Goal: Task Accomplishment & Management: Manage account settings

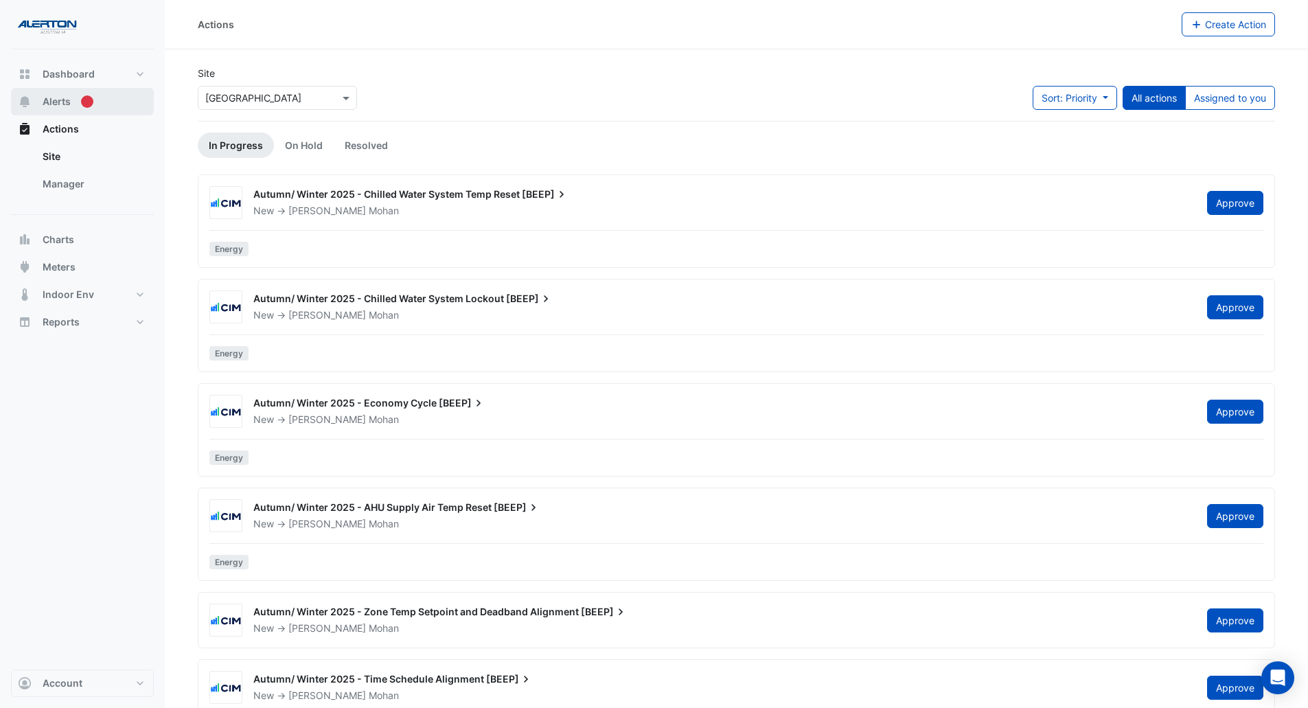
click at [55, 102] on span "Alerts" at bounding box center [57, 102] width 28 height 14
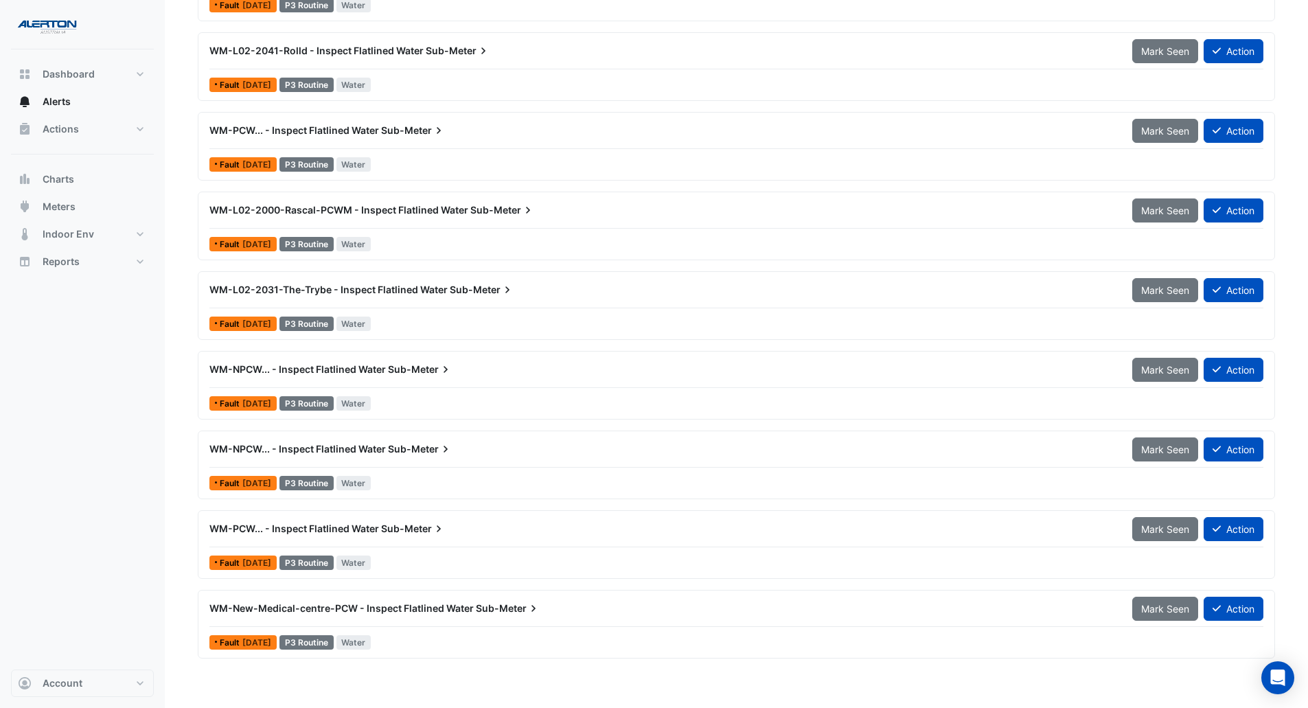
scroll to position [3331, 0]
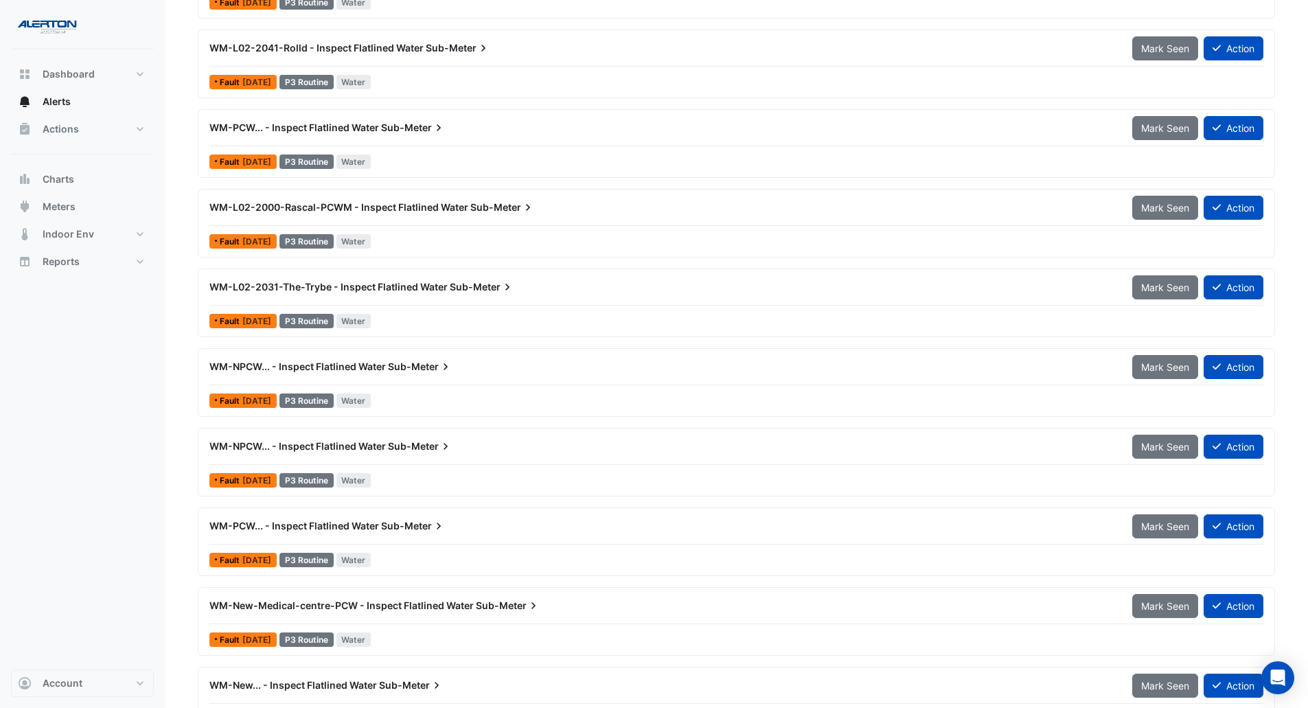
drag, startPoint x: 1318, startPoint y: 2, endPoint x: 822, endPoint y: 170, distance: 523.5
click at [822, 170] on div "Fault 1 month ago P3 Routine Water" at bounding box center [736, 162] width 1057 height 20
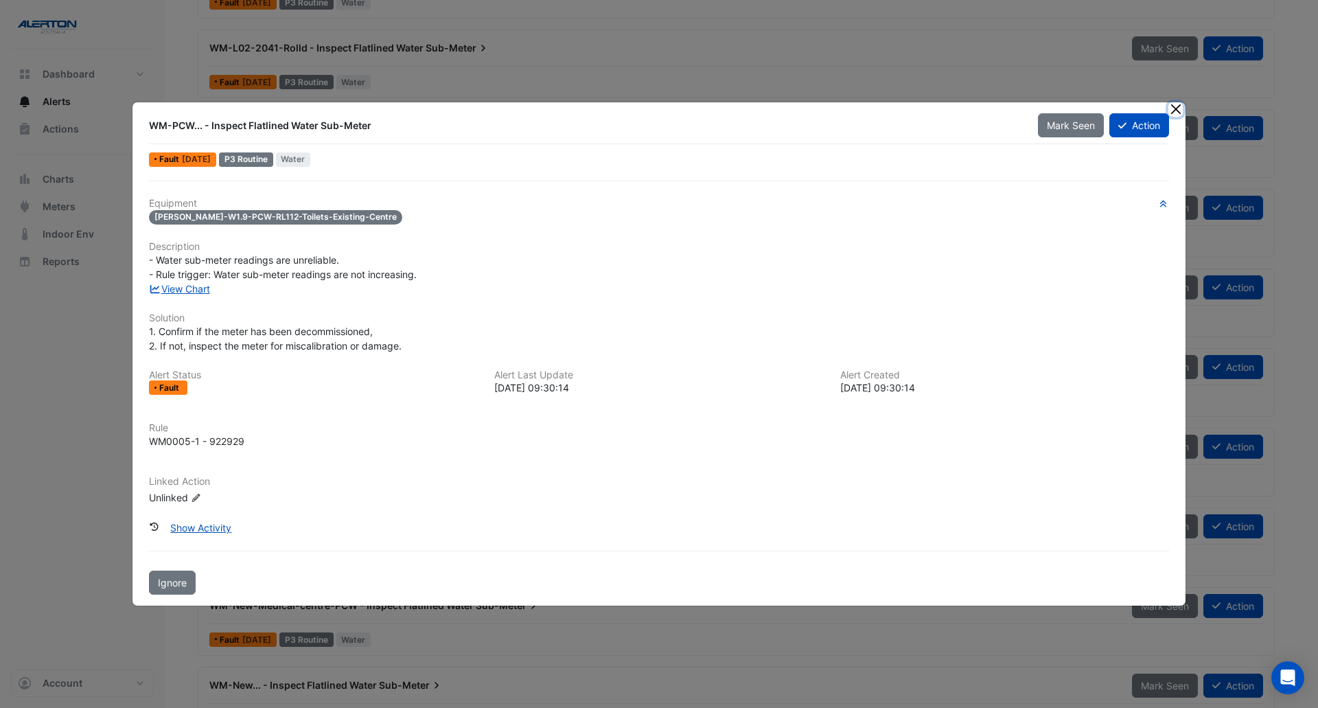
click at [1173, 111] on button "Close" at bounding box center [1176, 109] width 14 height 14
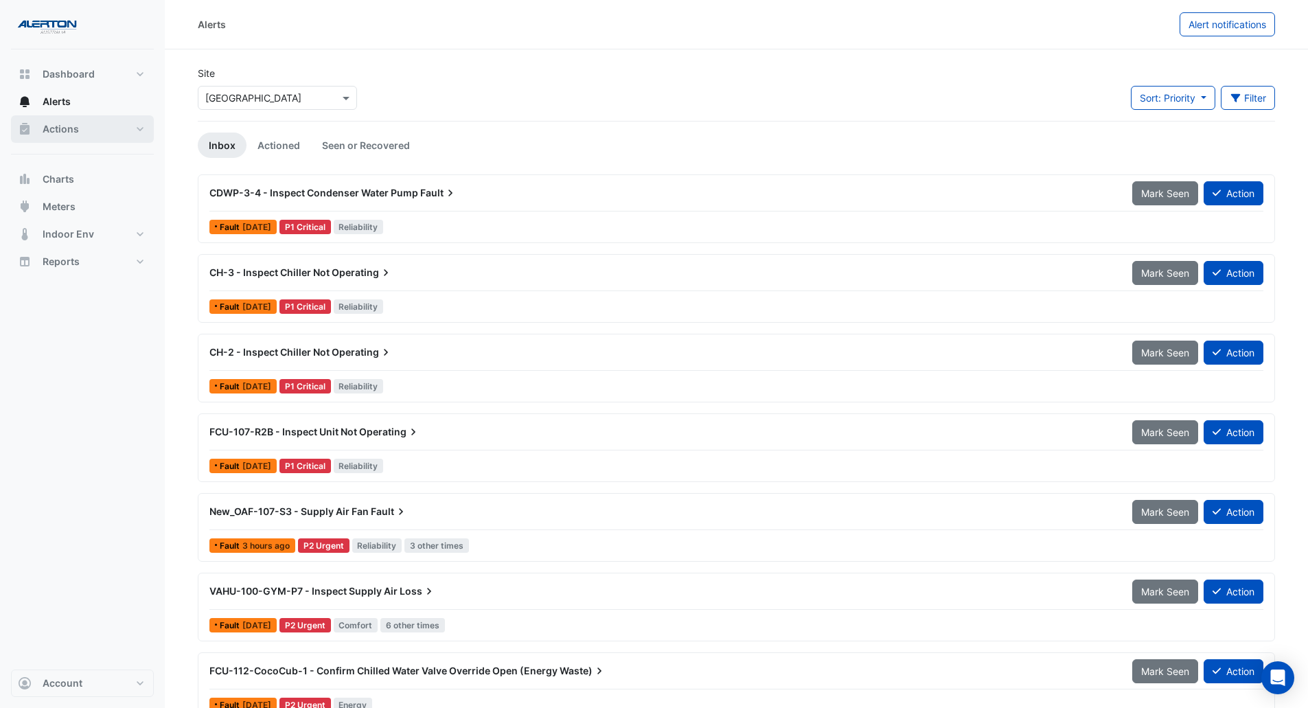
click at [88, 133] on button "Actions" at bounding box center [82, 128] width 143 height 27
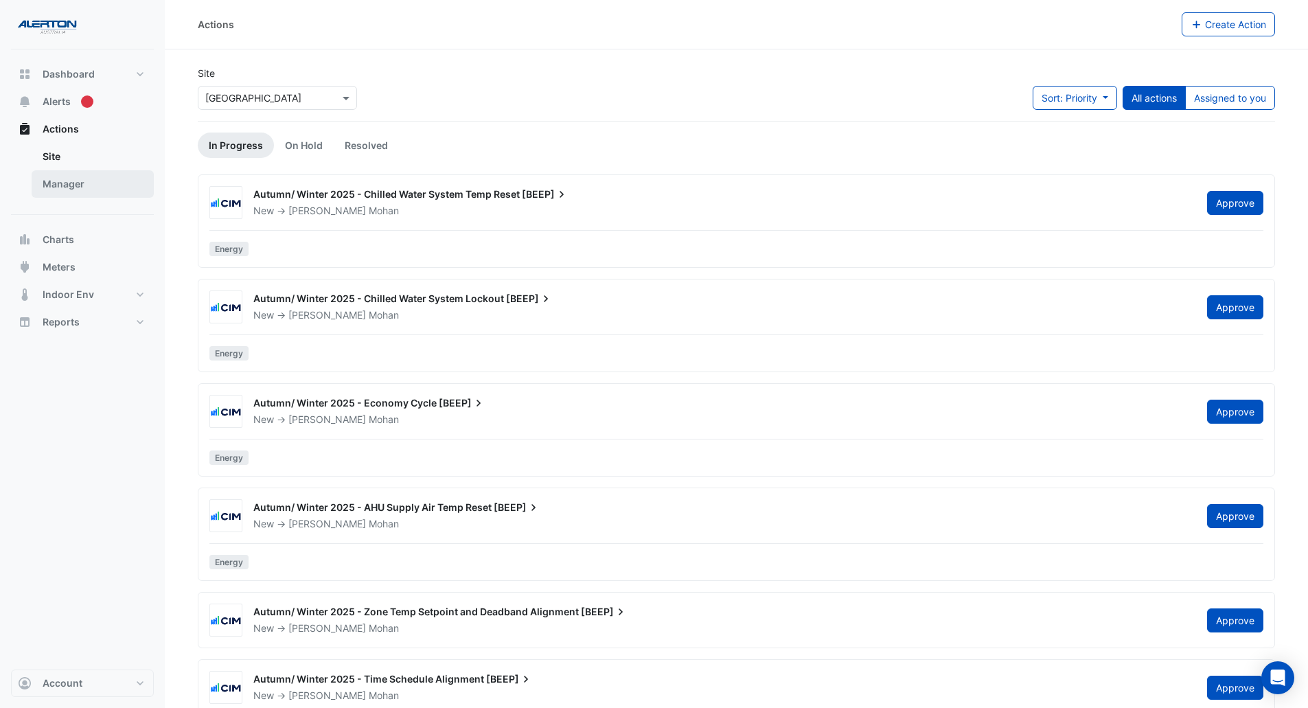
click at [76, 189] on link "Manager" at bounding box center [93, 183] width 122 height 27
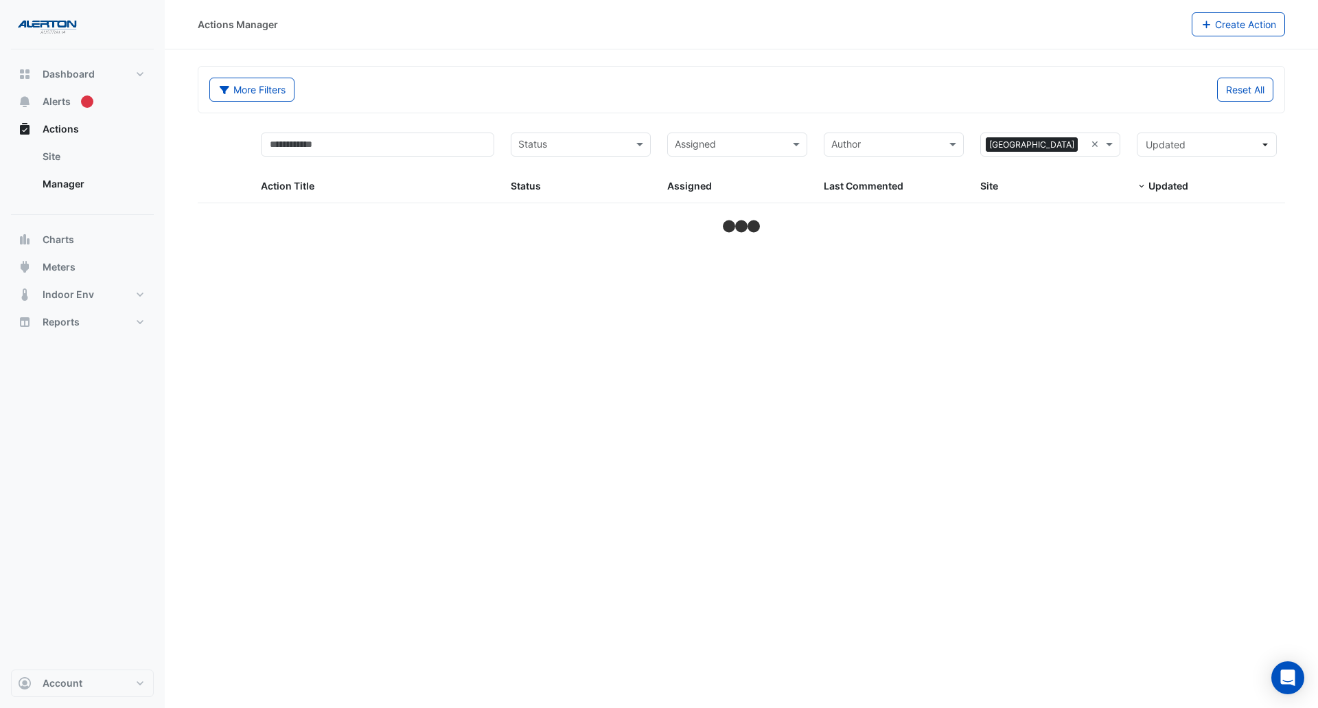
select select "***"
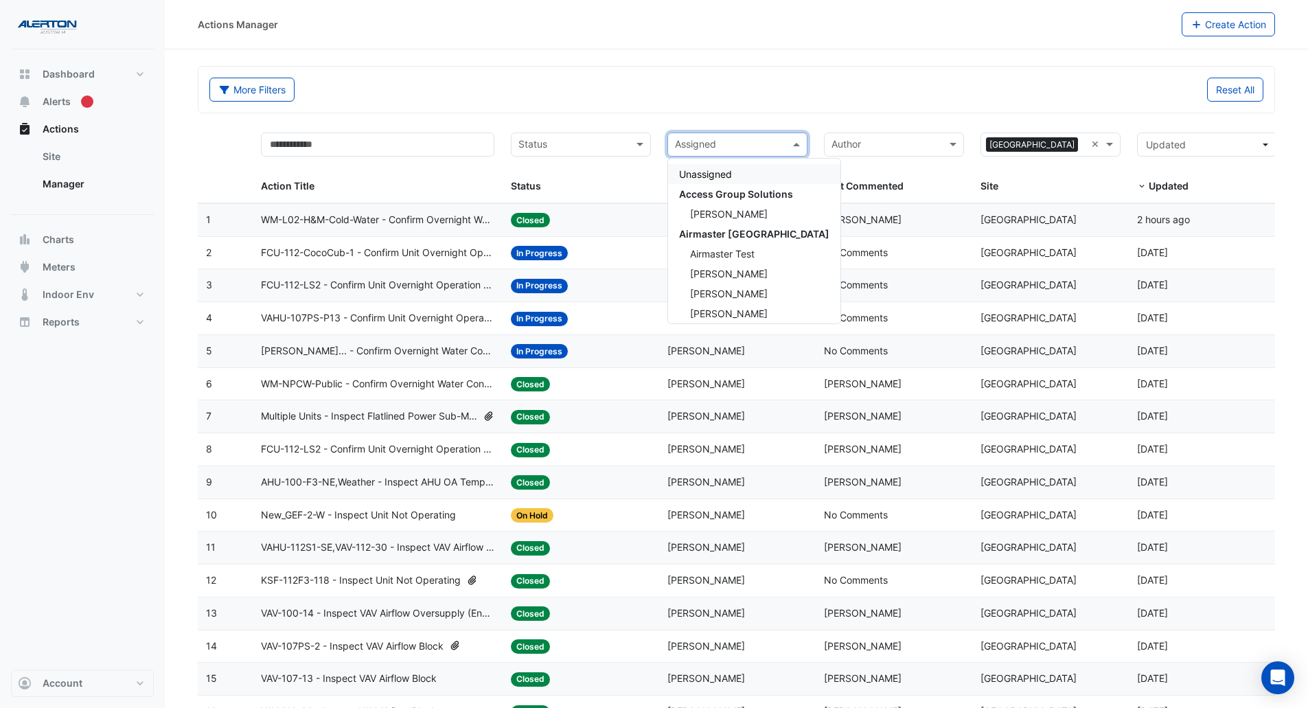
click at [783, 142] on input "text" at bounding box center [729, 146] width 109 height 16
click at [737, 161] on span "Cayle Pevy" at bounding box center [729, 165] width 78 height 12
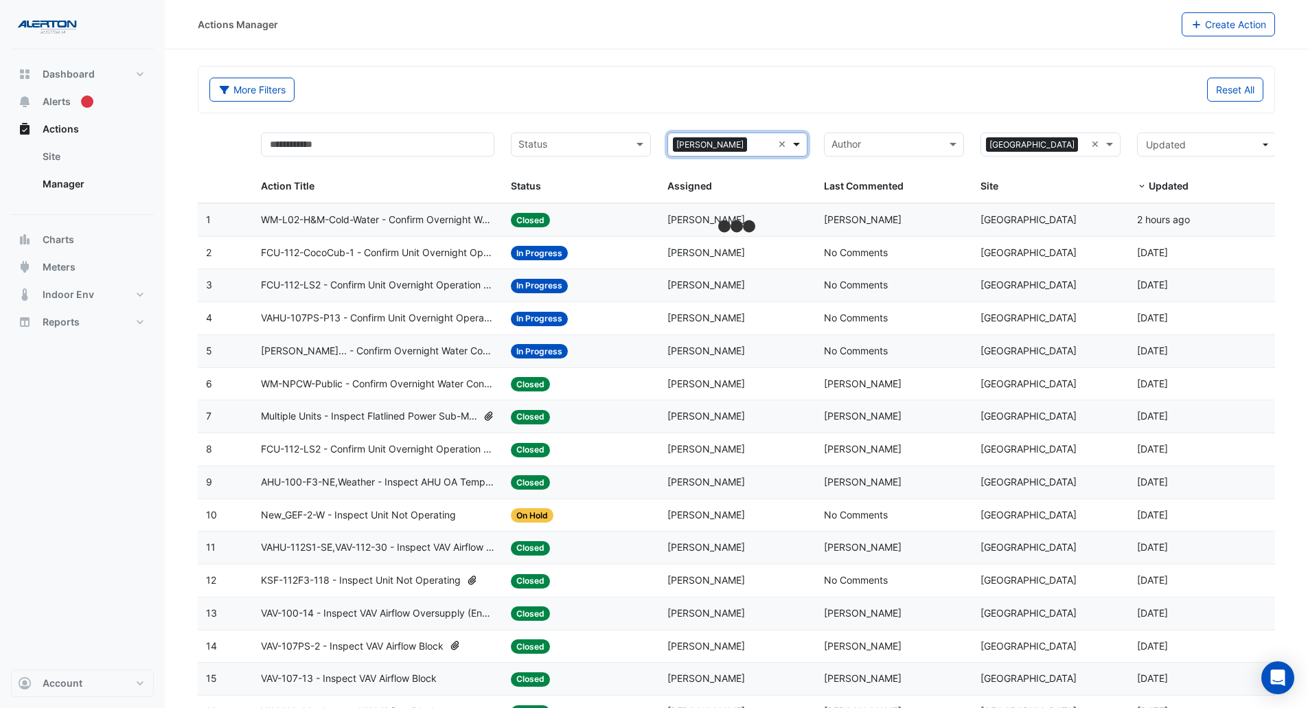
click at [792, 139] on span at bounding box center [798, 145] width 17 height 16
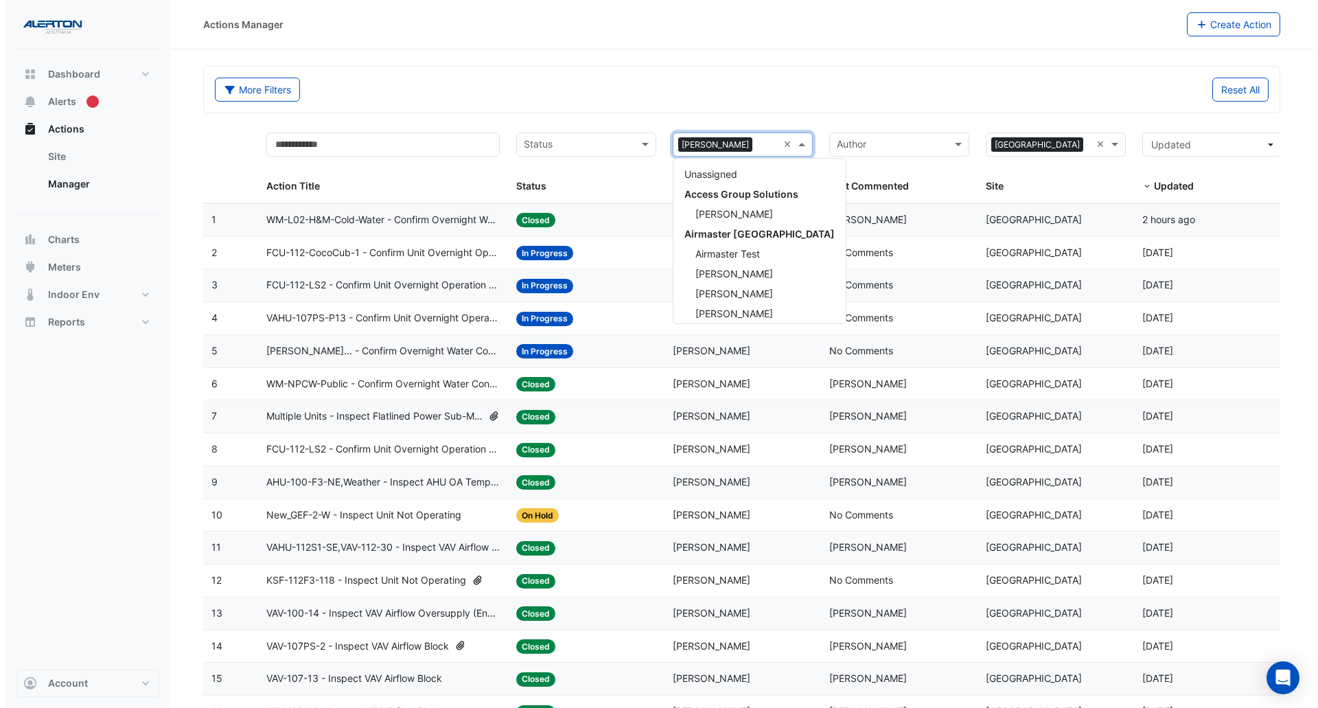
scroll to position [225, 0]
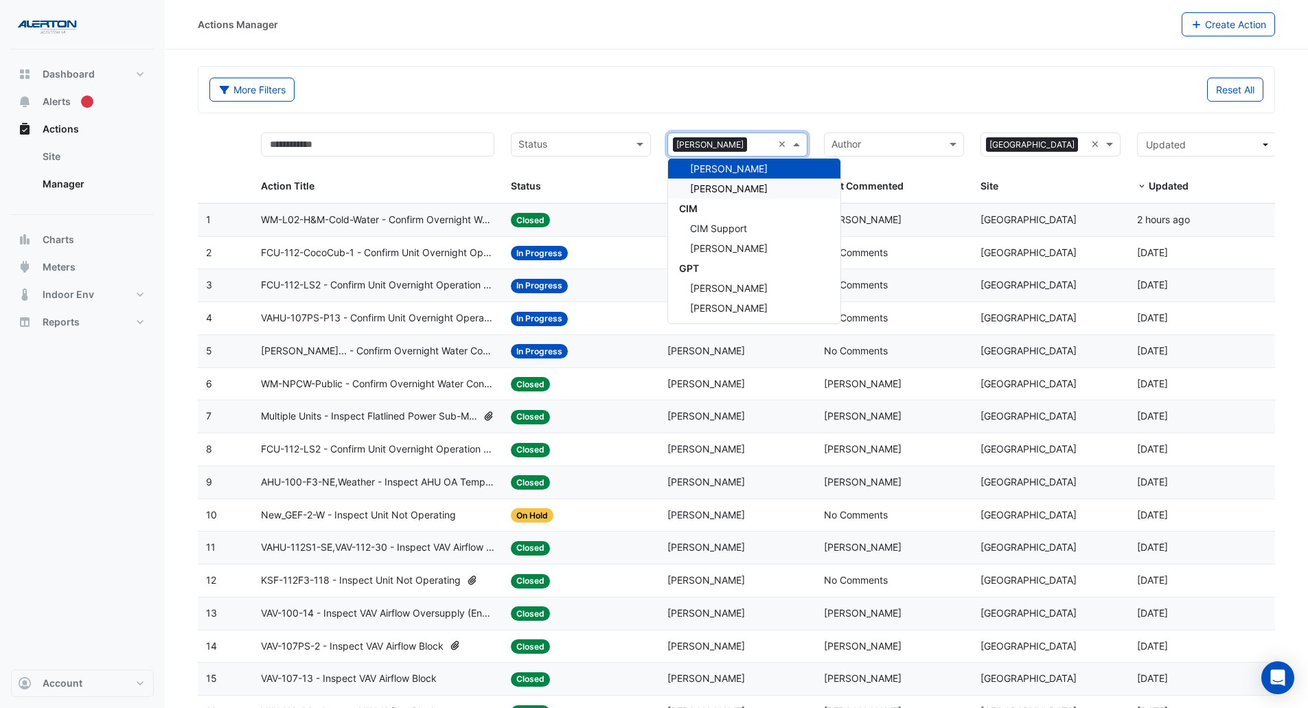
click at [751, 192] on span "Deshan Thayabaran" at bounding box center [729, 189] width 78 height 12
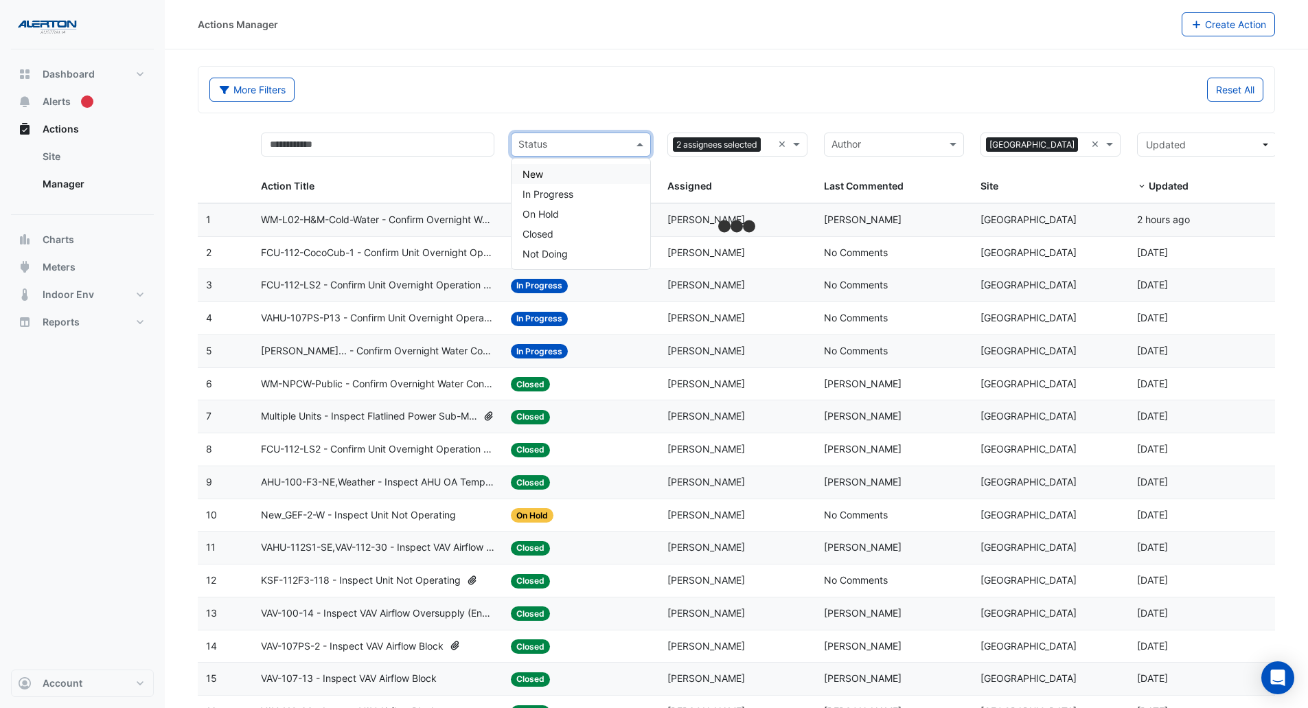
click at [612, 148] on input "text" at bounding box center [572, 146] width 109 height 16
click at [566, 194] on span "In Progress" at bounding box center [548, 194] width 51 height 12
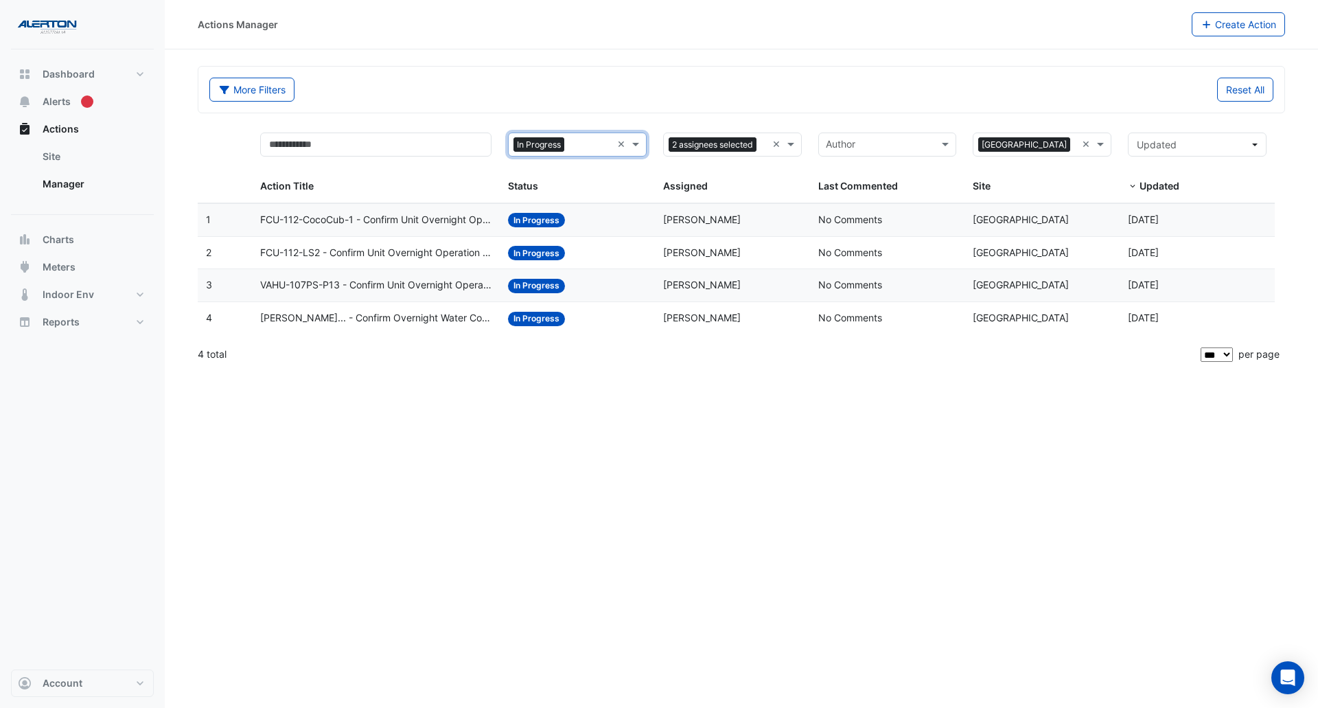
click at [389, 328] on datatable-body-cell "Action Title: WM-CHAR... - Confirm Overnight Water Consumption" at bounding box center [376, 318] width 248 height 32
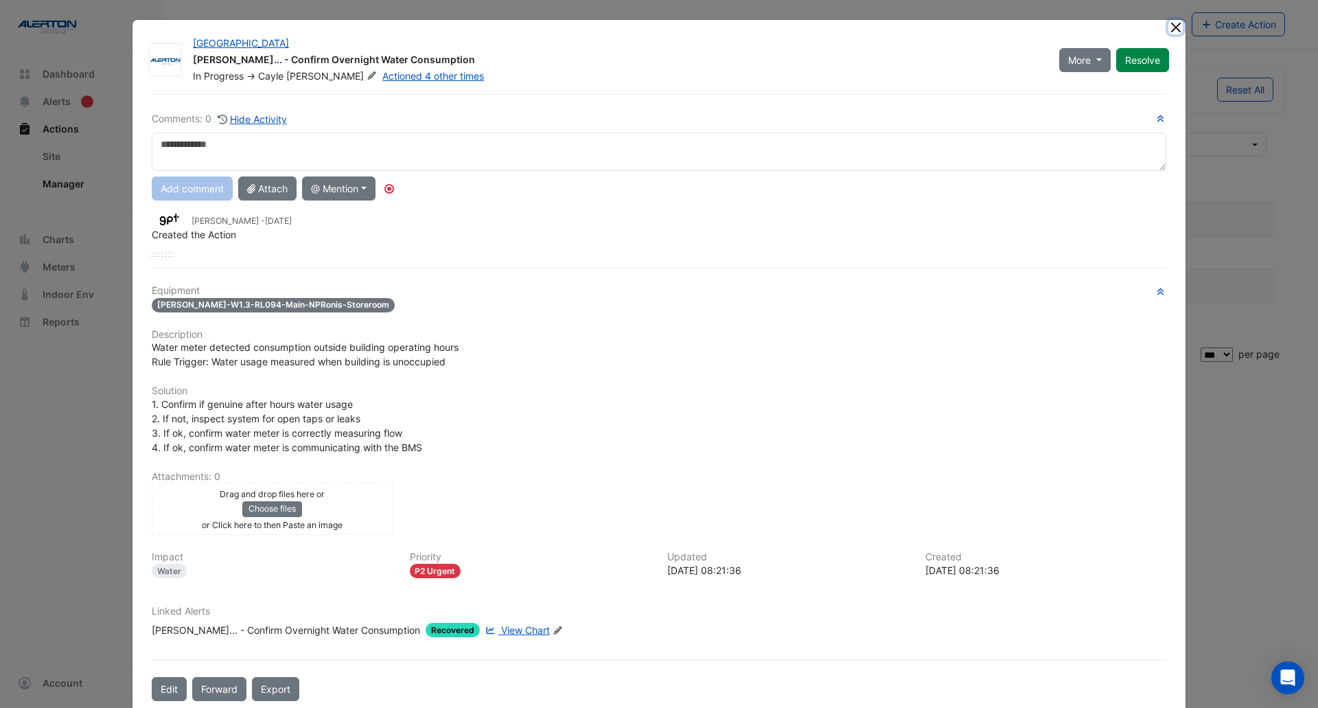
click at [1175, 23] on button "Close" at bounding box center [1176, 27] width 14 height 14
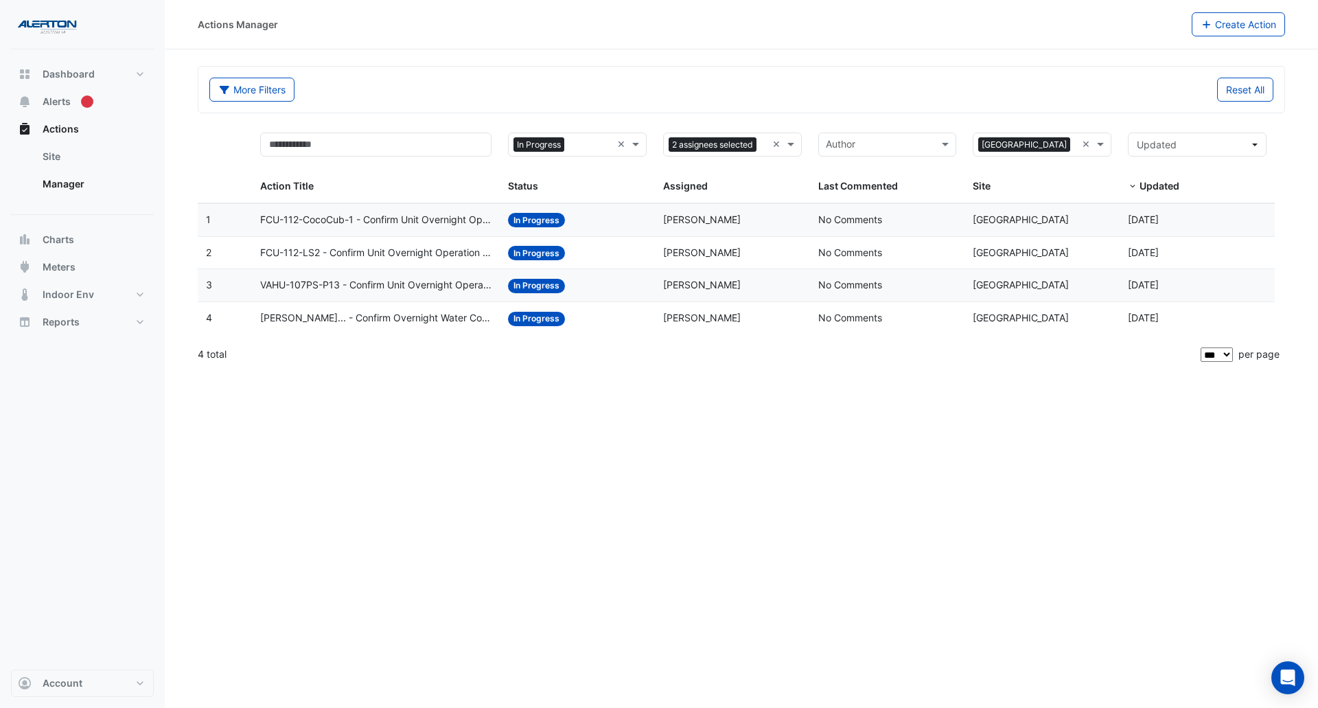
click at [379, 324] on span "WM-CHAR... - Confirm Overnight Water Consumption" at bounding box center [375, 318] width 231 height 16
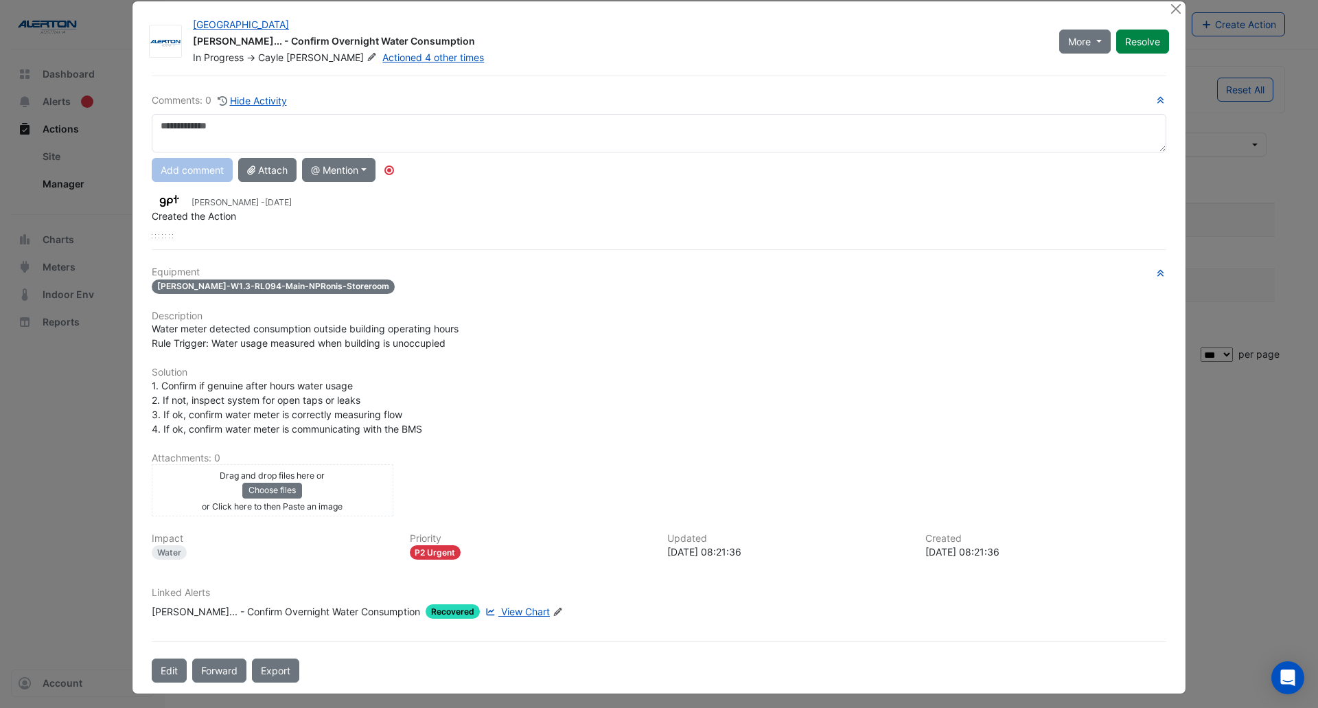
scroll to position [24, 0]
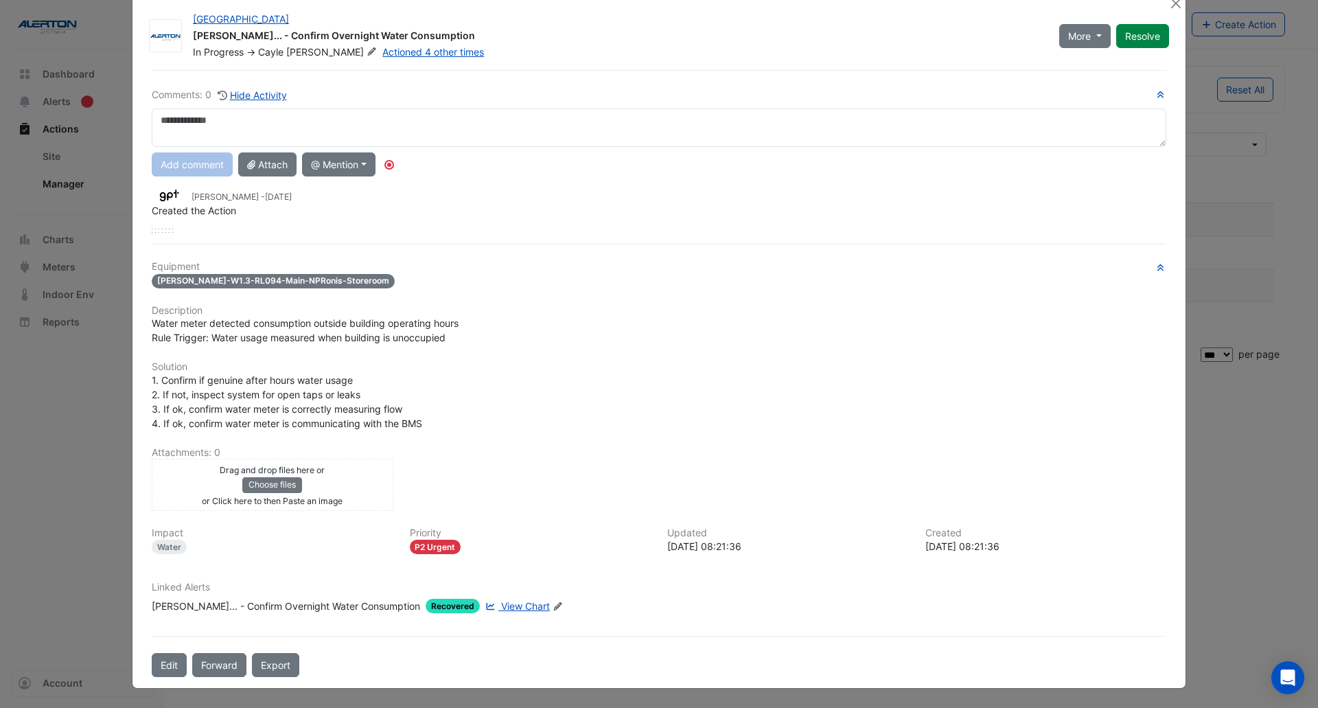
click at [507, 604] on span "View Chart" at bounding box center [525, 606] width 49 height 12
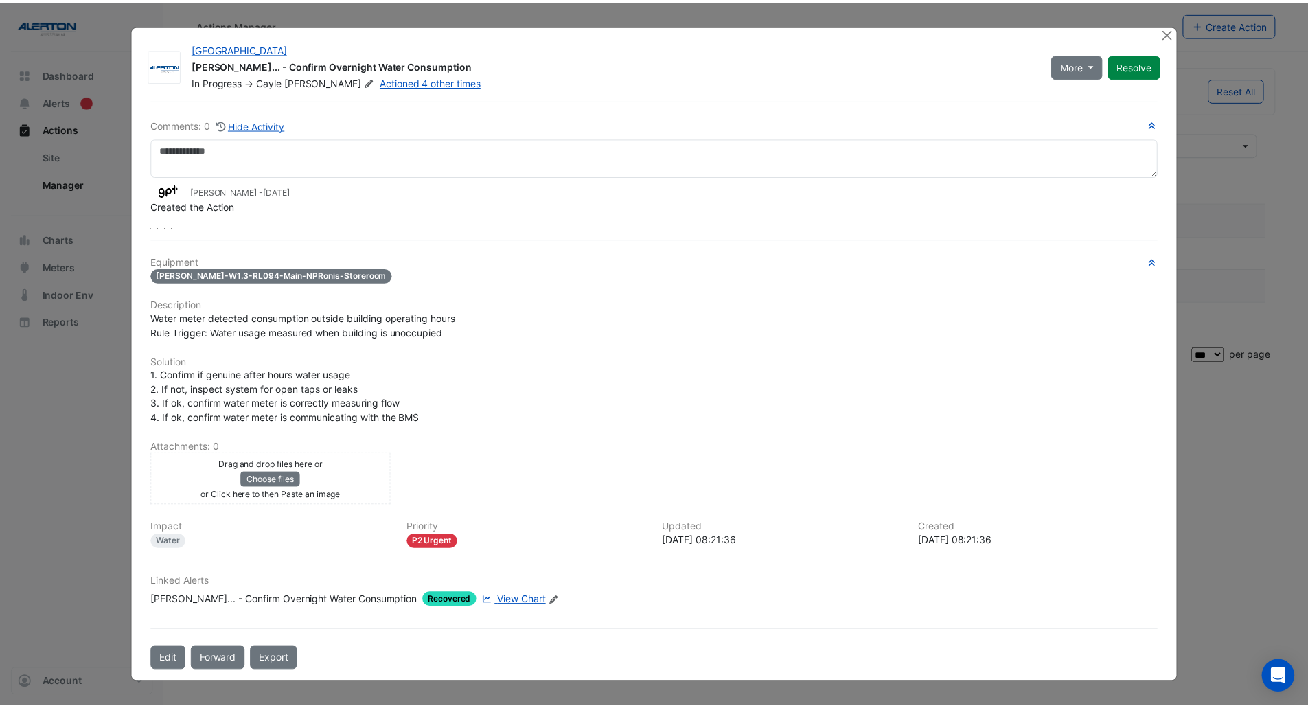
scroll to position [0, 0]
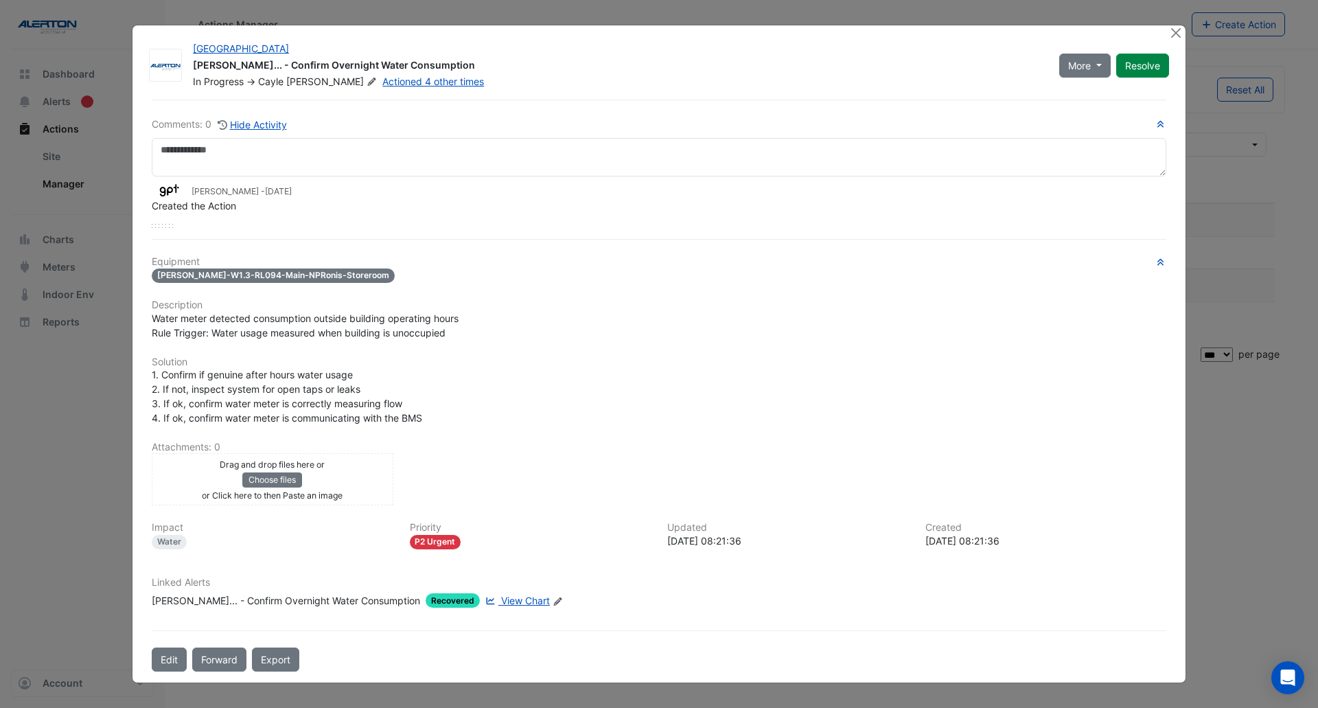
click at [501, 598] on span "View Chart" at bounding box center [525, 601] width 49 height 12
click at [1256, 277] on ngb-modal-window "Charlestown Square WM-CHAR... - Confirm Overnight Water Consumption In Progress…" at bounding box center [659, 354] width 1318 height 708
click at [1176, 27] on button "Close" at bounding box center [1176, 32] width 14 height 14
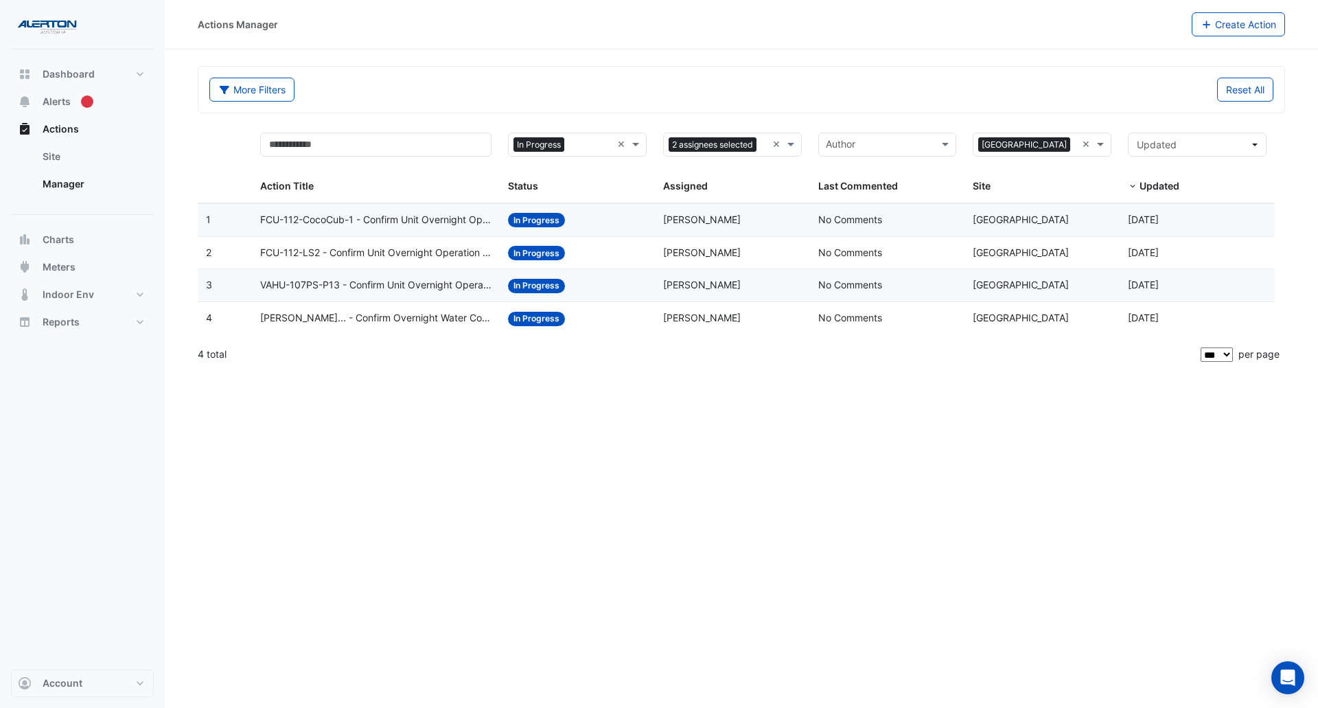
click at [402, 290] on span "VAHU-107PS-P13 - Confirm Unit Overnight Operation (Energy Waste)" at bounding box center [375, 285] width 231 height 16
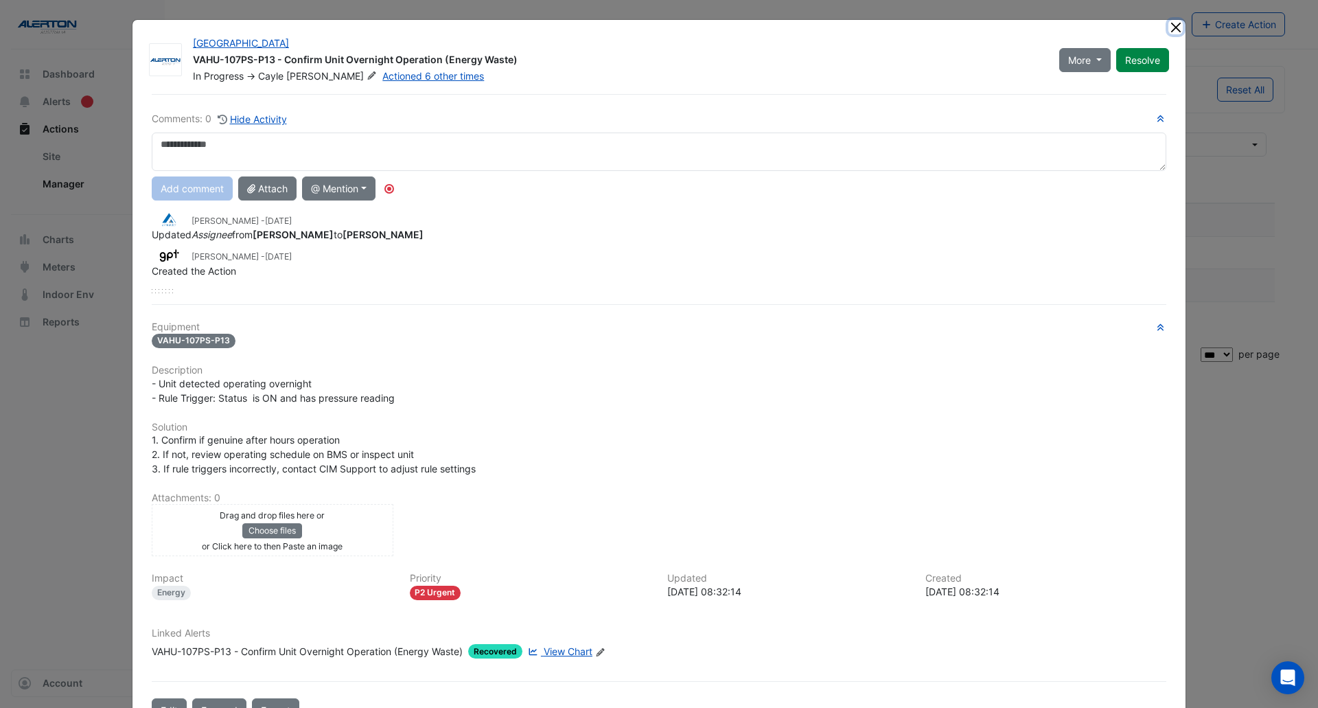
click at [1169, 23] on button "Close" at bounding box center [1176, 27] width 14 height 14
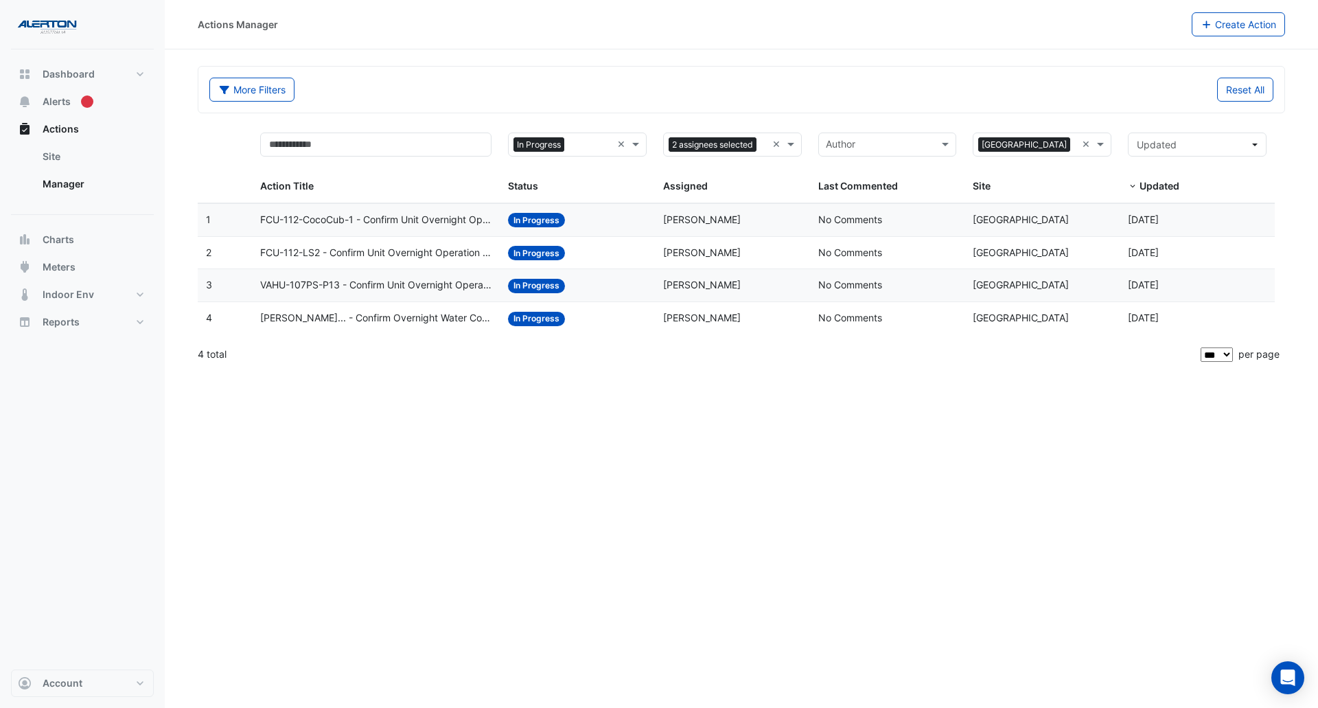
click at [461, 310] on span "WM-CHAR... - Confirm Overnight Water Consumption" at bounding box center [375, 318] width 231 height 16
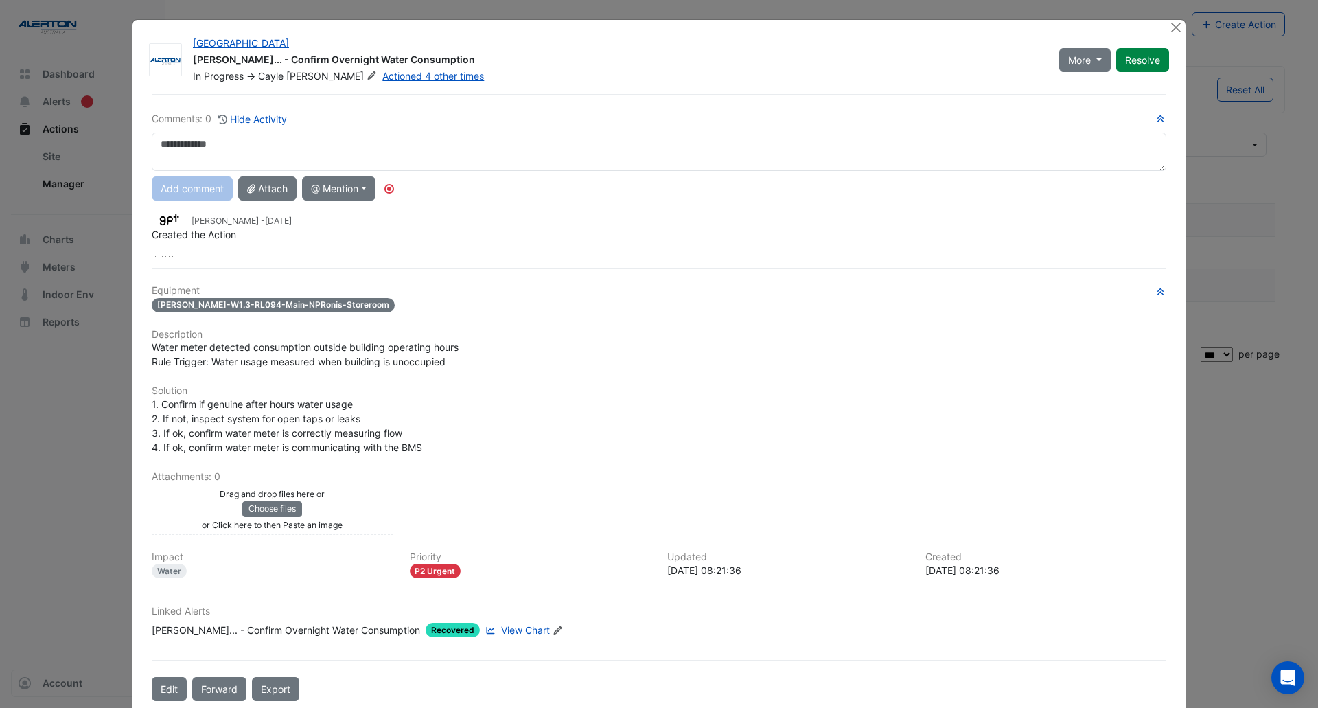
click at [501, 636] on span "View Chart" at bounding box center [525, 630] width 49 height 12
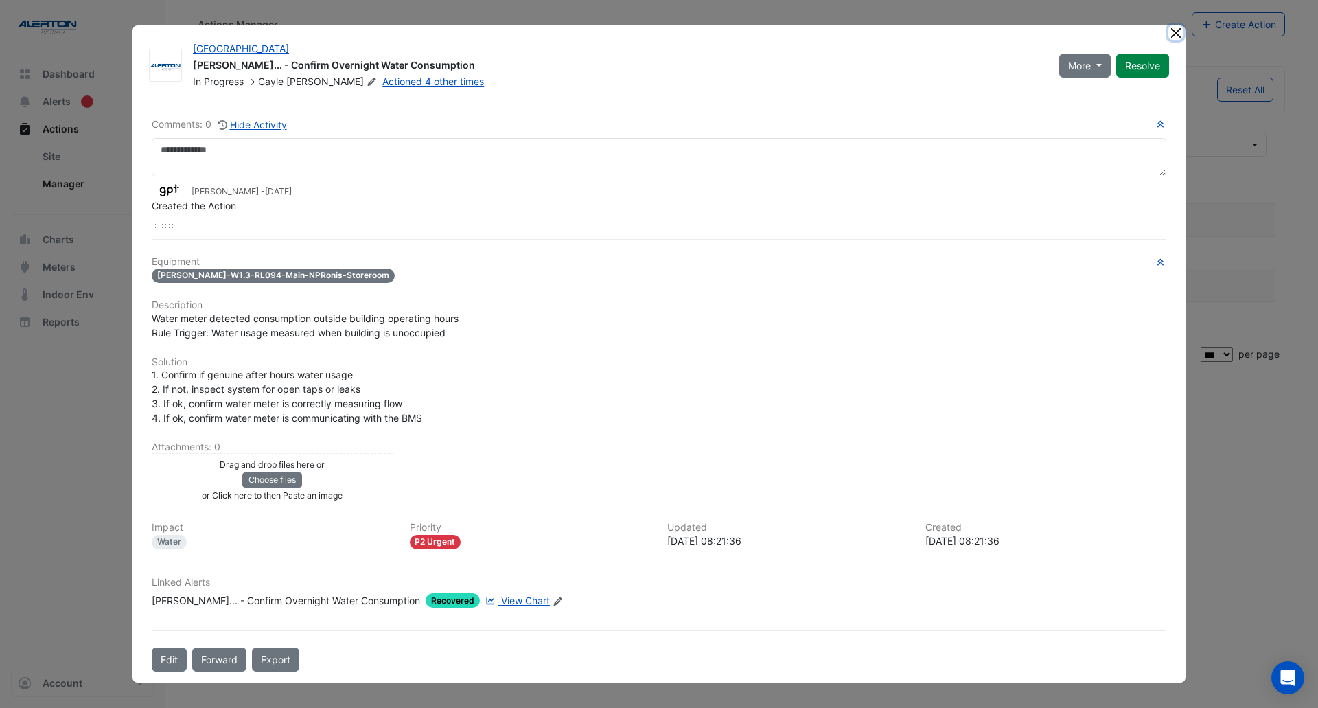
click at [1177, 27] on button "Close" at bounding box center [1176, 32] width 14 height 14
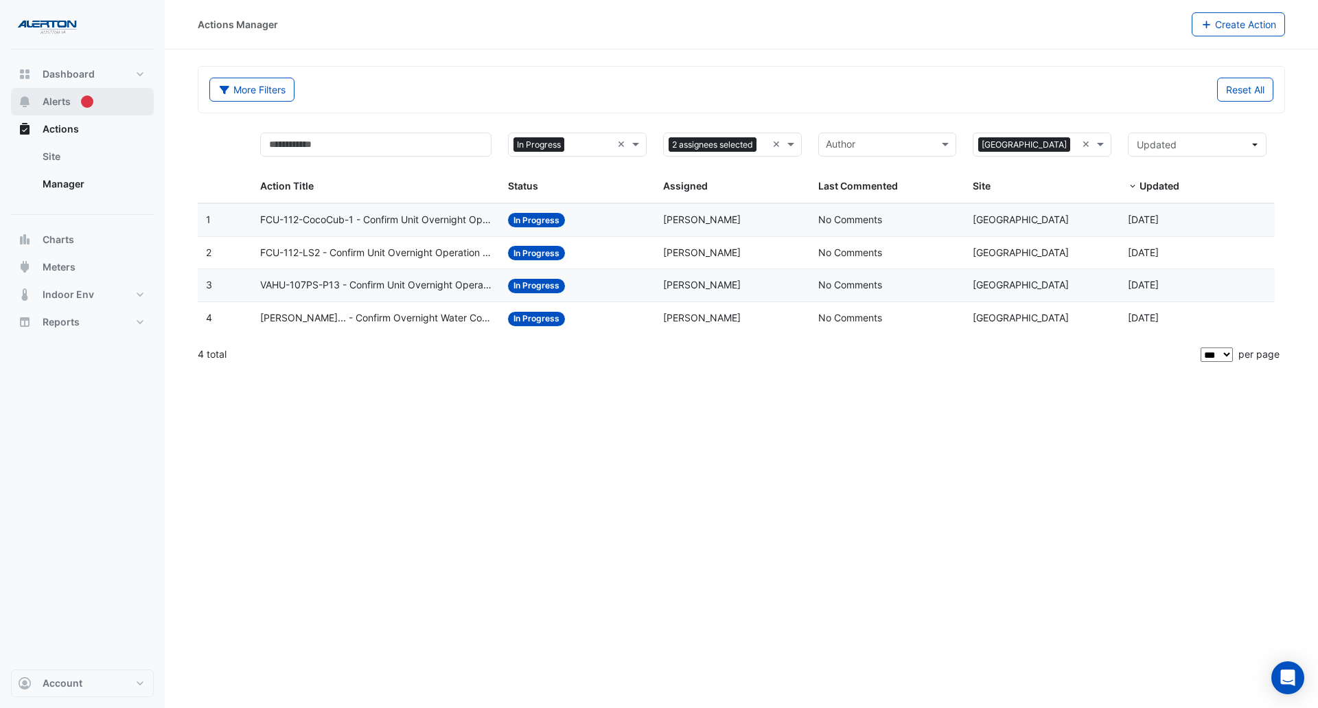
click at [56, 103] on span "Alerts" at bounding box center [57, 102] width 28 height 14
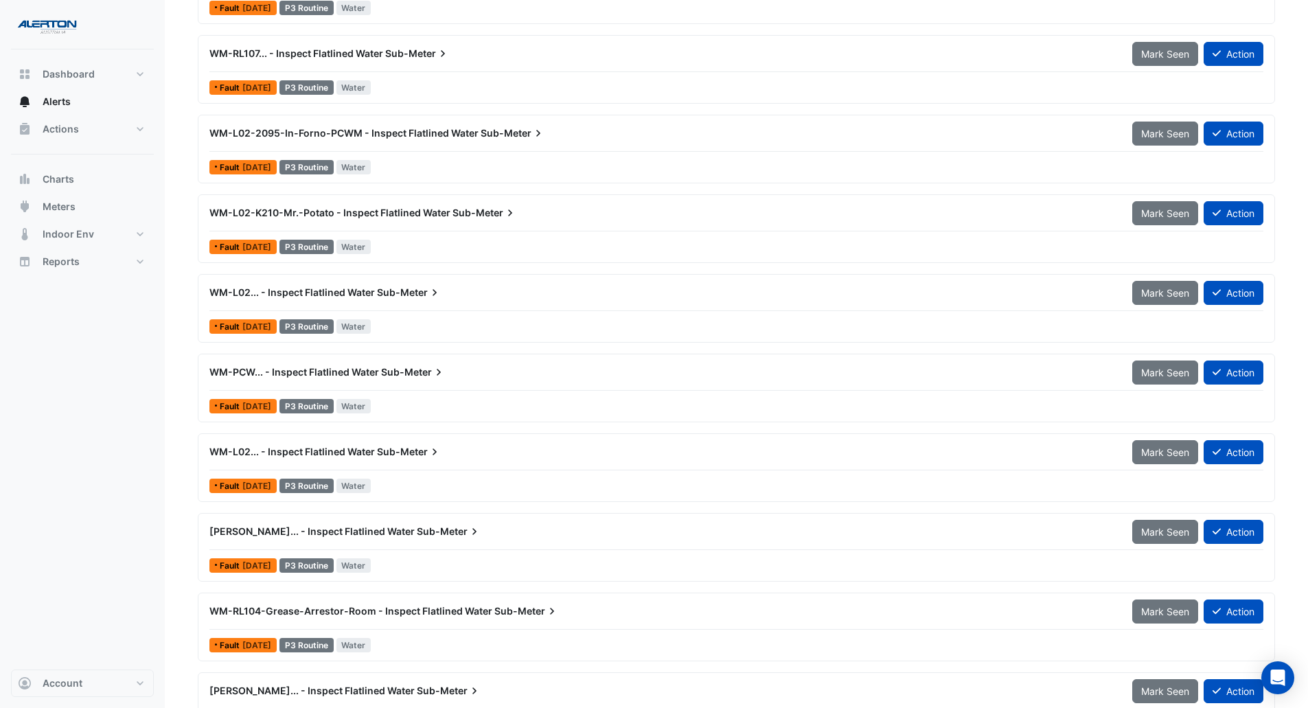
scroll to position [1831, 0]
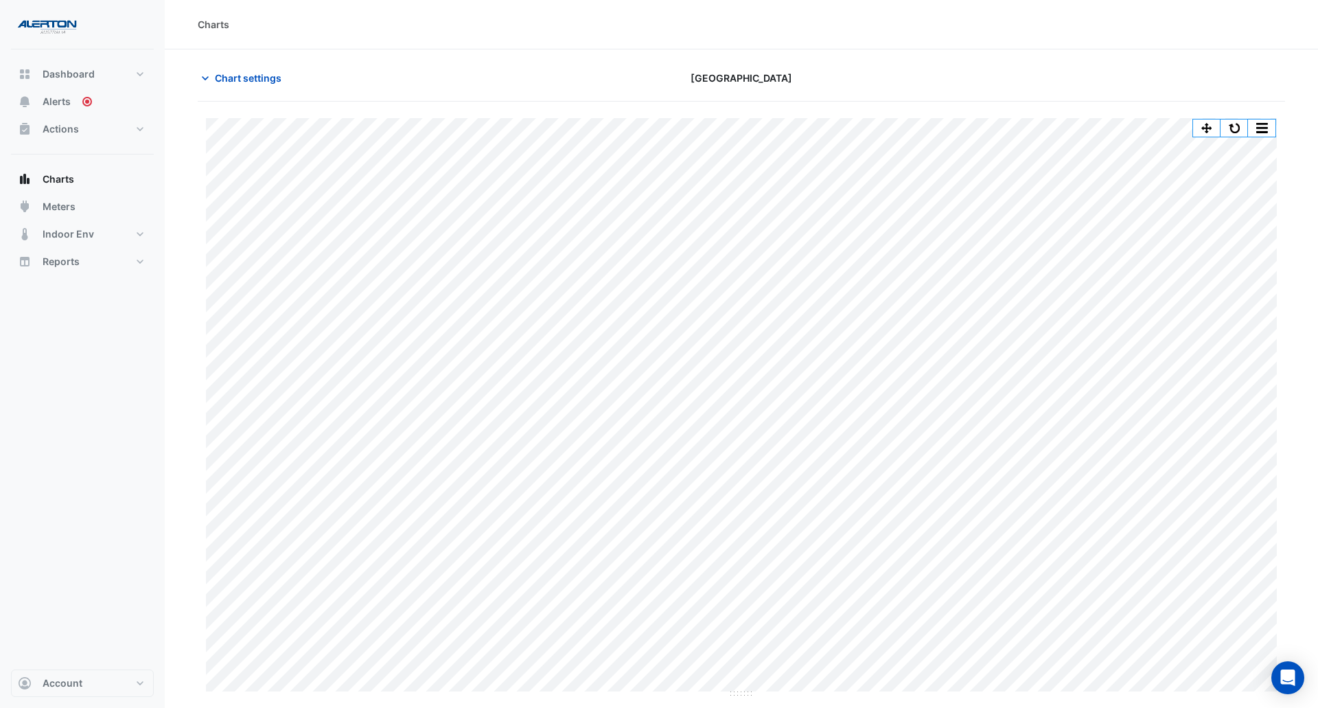
click at [227, 90] on div "Chart settings Charlestown Square" at bounding box center [742, 84] width 1088 height 36
click at [232, 75] on span "Chart settings" at bounding box center [248, 78] width 67 height 14
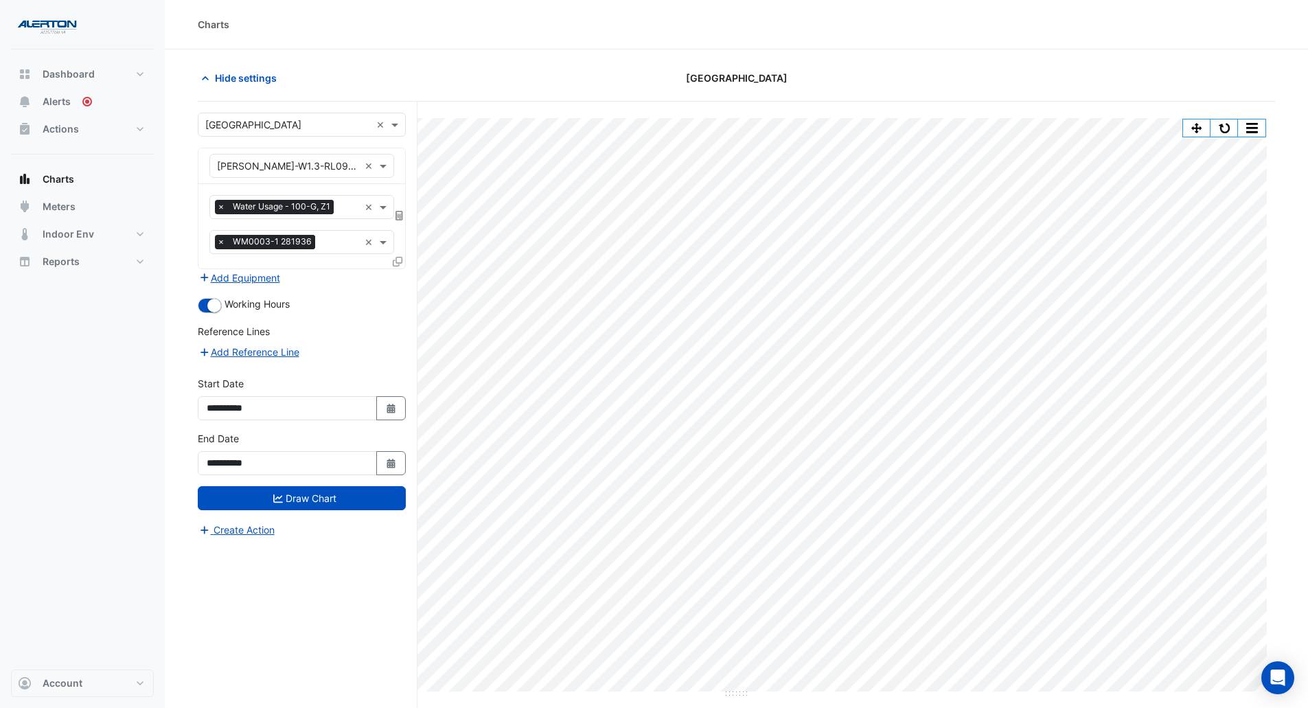
click at [303, 517] on form "**********" at bounding box center [302, 325] width 208 height 425
click at [484, 89] on div "Hide settings" at bounding box center [372, 78] width 365 height 24
click at [250, 81] on span "Hide settings" at bounding box center [246, 78] width 62 height 14
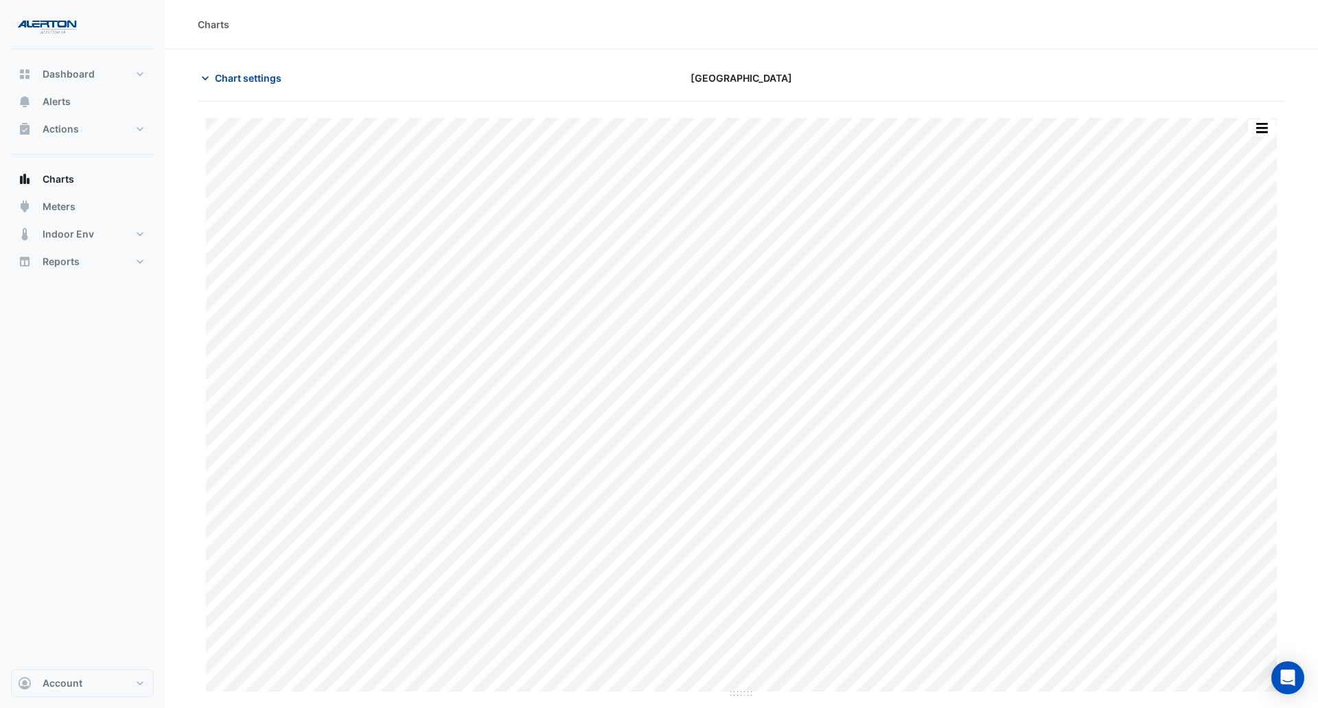
click at [215, 75] on span "Chart settings" at bounding box center [248, 78] width 67 height 14
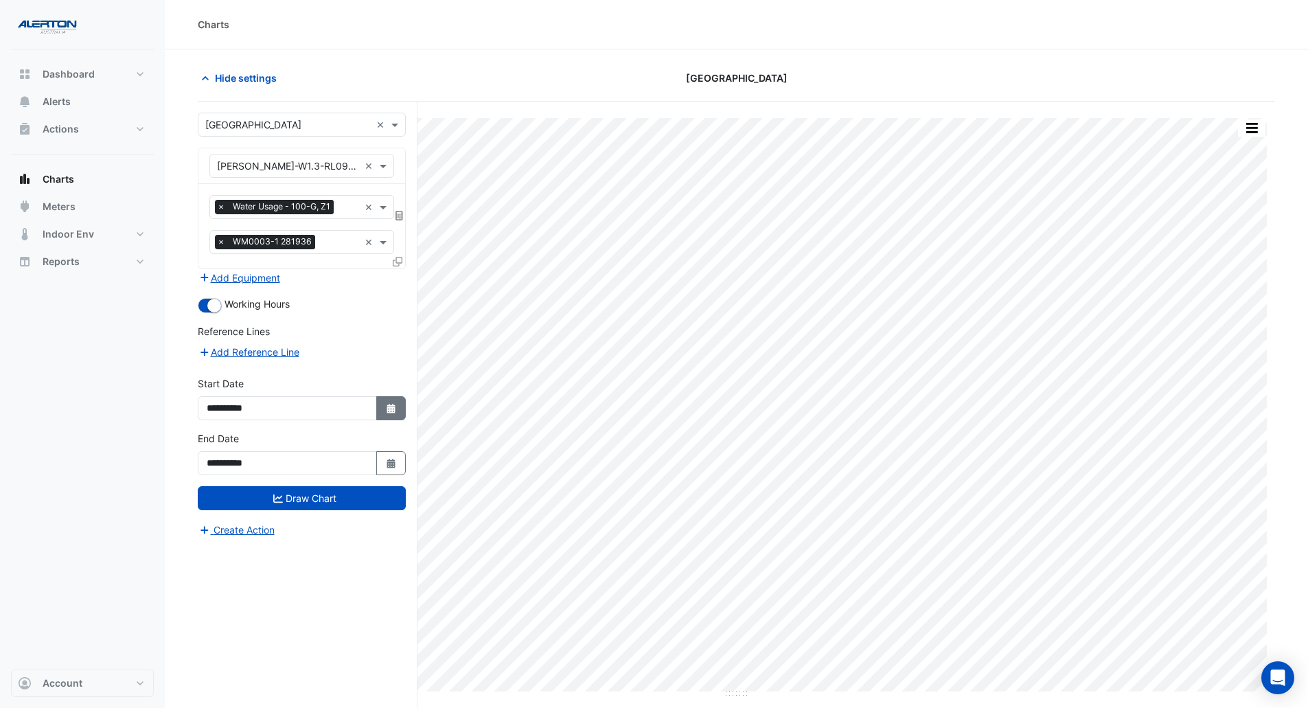
click at [393, 411] on icon "button" at bounding box center [391, 409] width 8 height 10
select select "*"
select select "****"
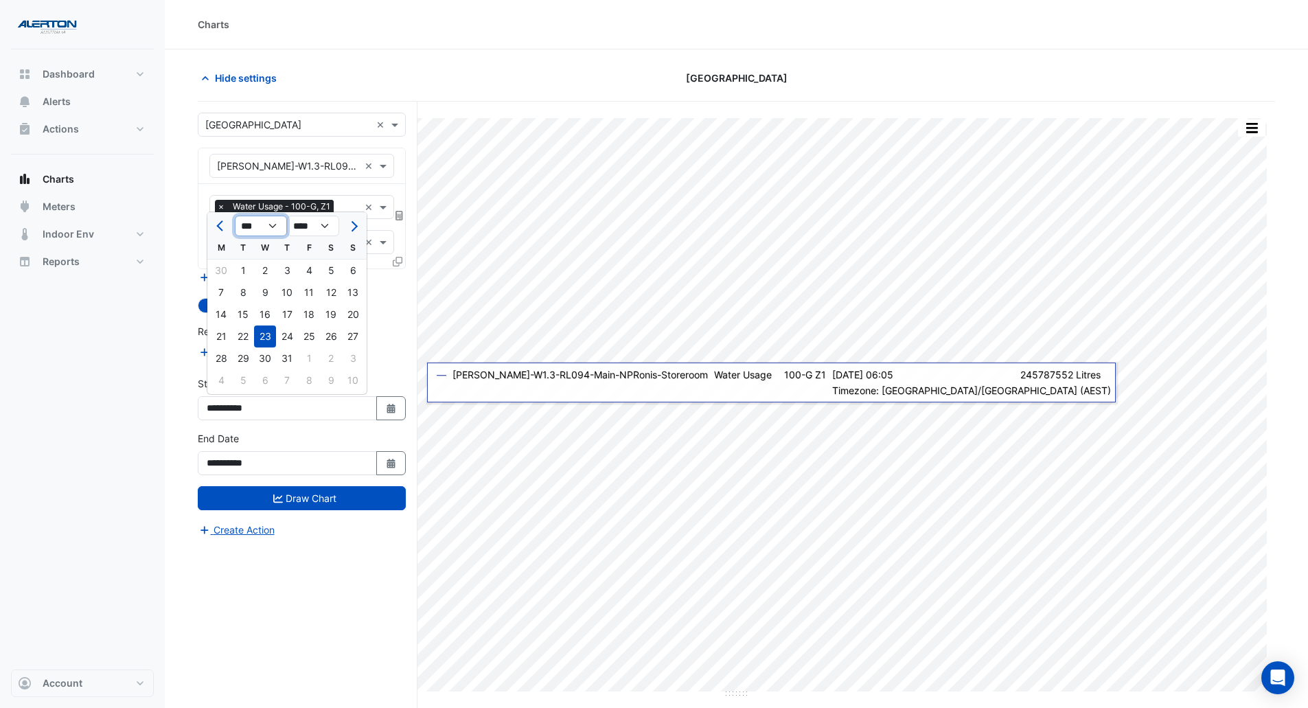
click at [259, 222] on select "*** *** *** *** *** *** *** ***" at bounding box center [261, 226] width 52 height 21
select select "*"
click at [235, 216] on select "*** *** *** *** *** *** *** ***" at bounding box center [261, 226] width 52 height 21
click at [358, 271] on div "1" at bounding box center [353, 271] width 22 height 22
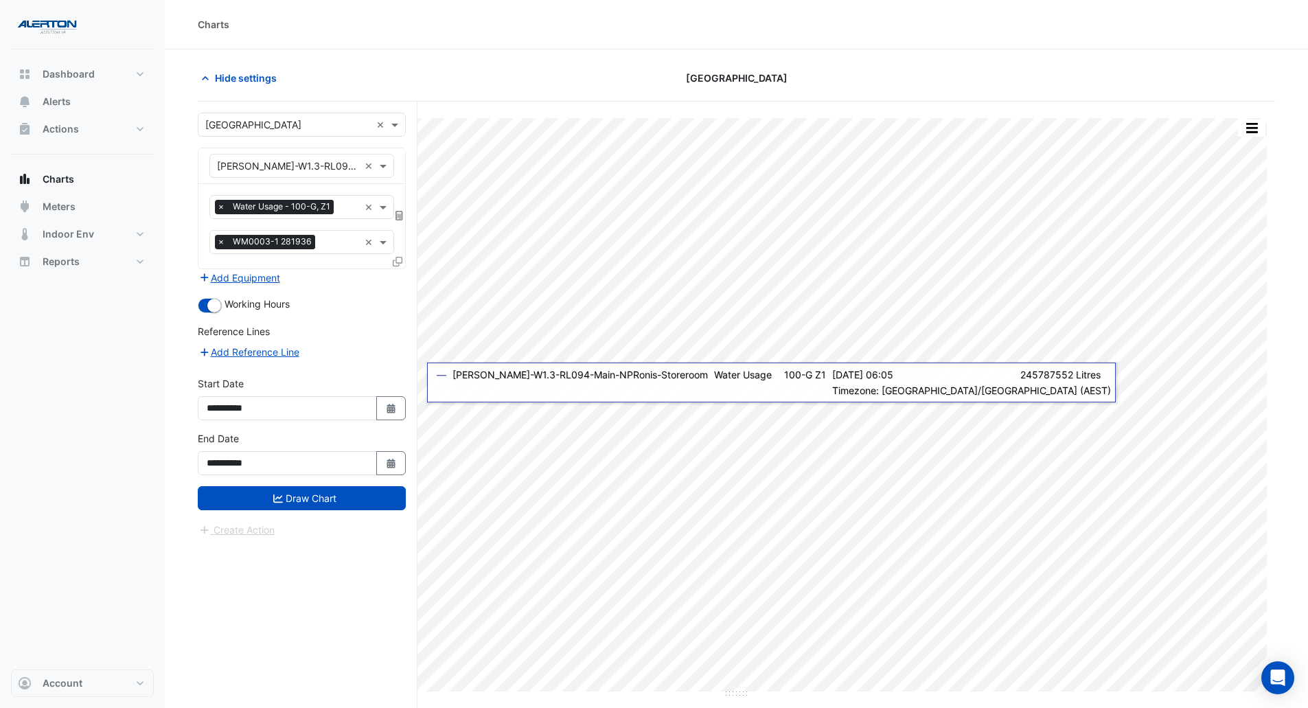
type input "**********"
click at [295, 502] on button "Draw Chart" at bounding box center [302, 498] width 208 height 24
